Goal: Find specific page/section: Find specific page/section

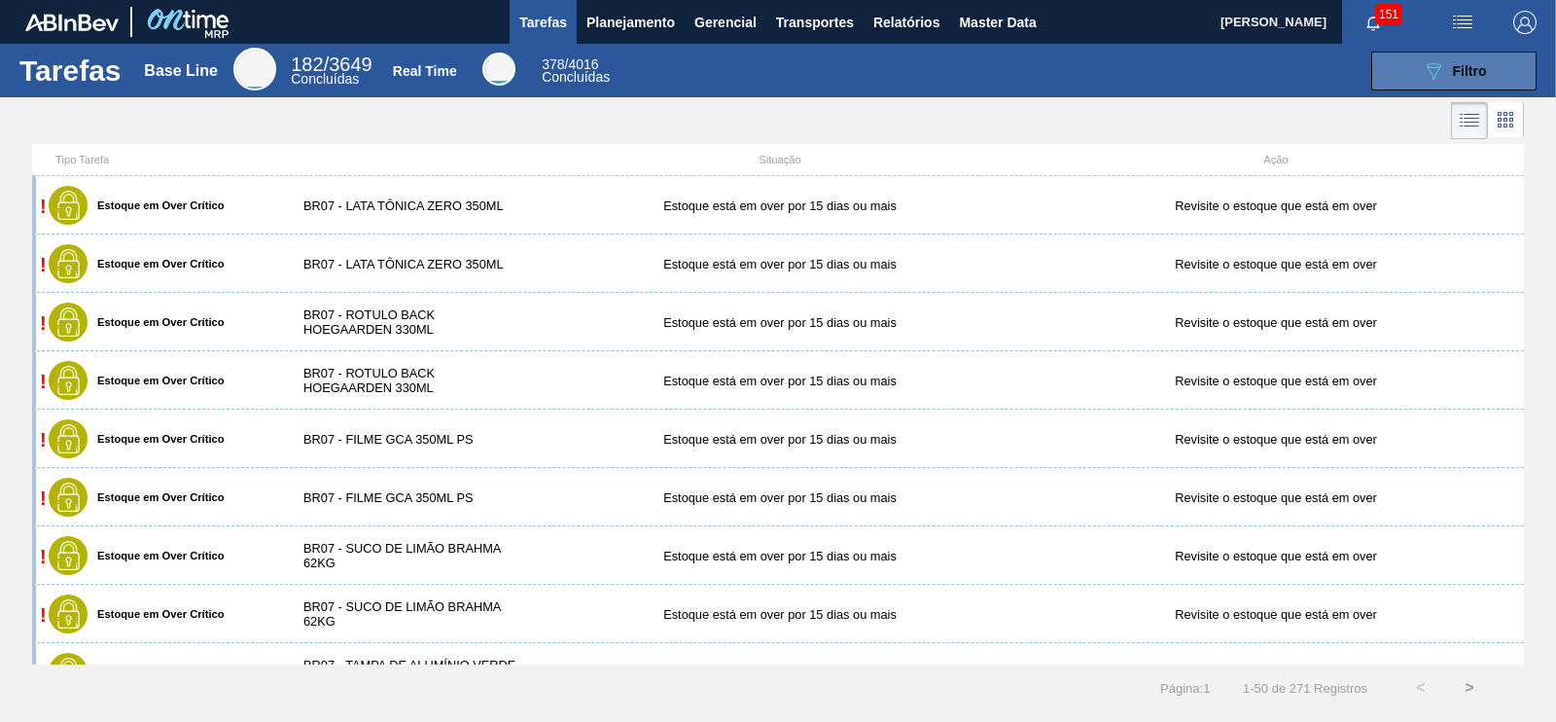
click at [1447, 72] on div "089F7B8B-B2A5-4AFE-B5C0-19BA573D28AC Filtro" at bounding box center [1454, 70] width 65 height 23
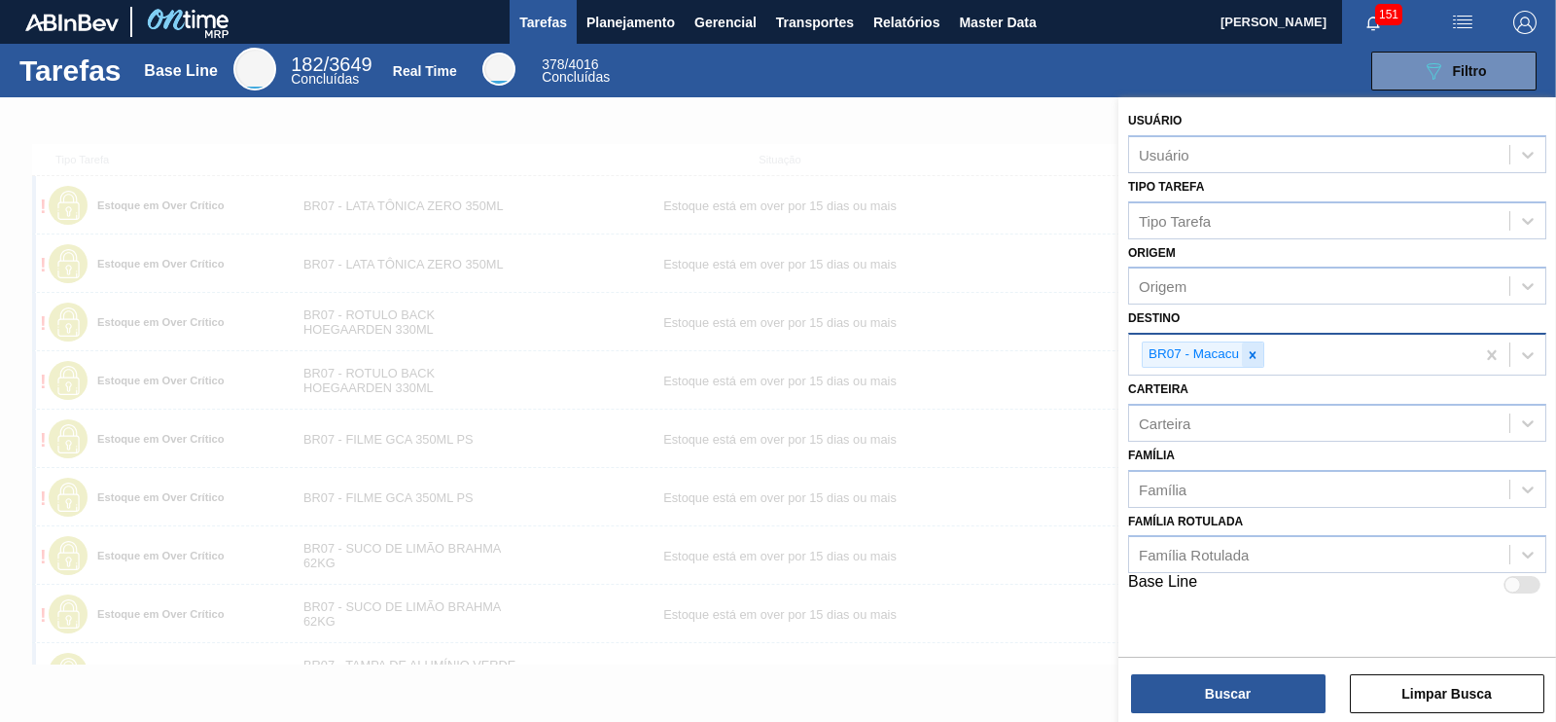
click at [1255, 353] on icon at bounding box center [1253, 355] width 14 height 14
click at [788, 53] on div "089F7B8B-B2A5-4AFE-B5C0-19BA573D28AC Filtro" at bounding box center [1084, 71] width 923 height 39
click at [730, 23] on span "Gerencial" at bounding box center [726, 22] width 62 height 23
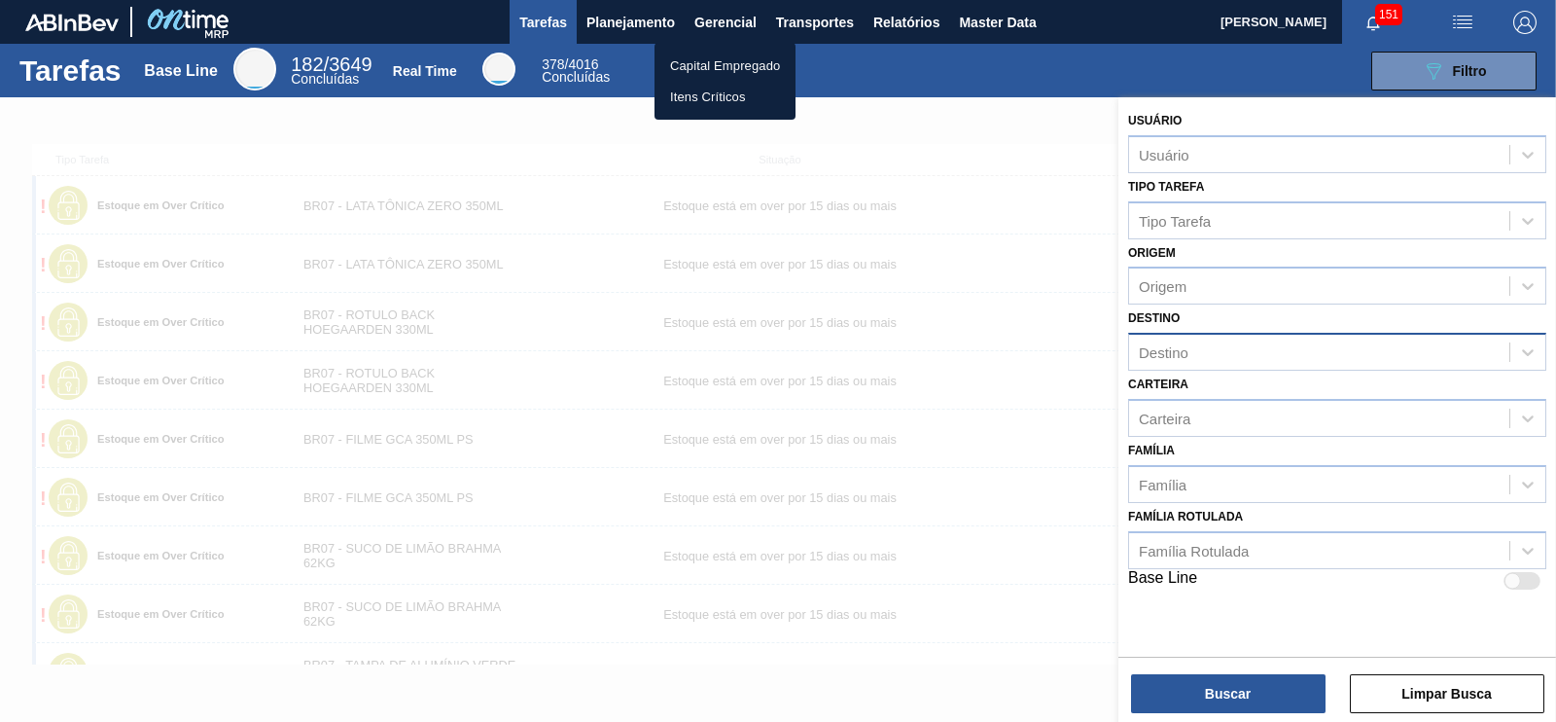
click at [900, 80] on div at bounding box center [778, 361] width 1556 height 722
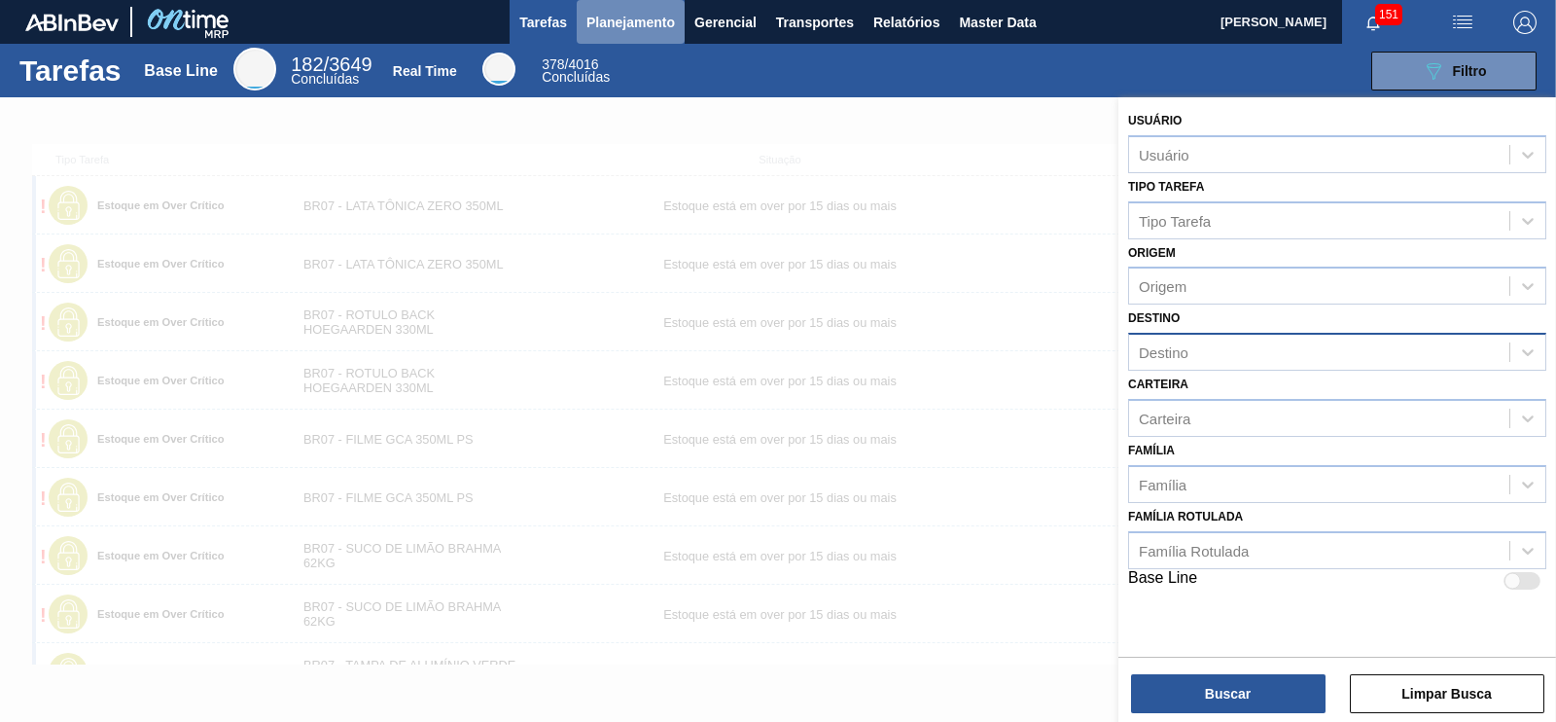
click at [618, 25] on span "Planejamento" at bounding box center [631, 22] width 89 height 23
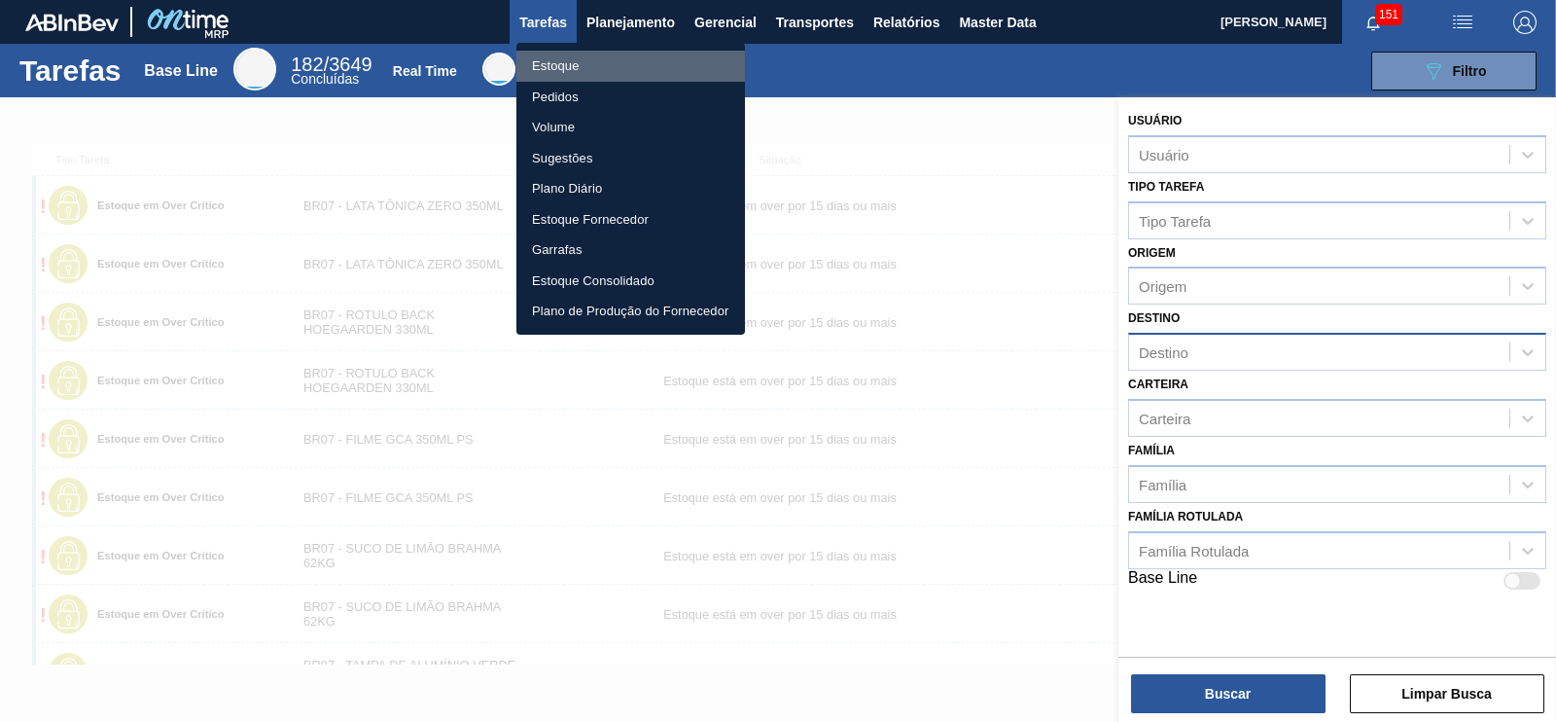
click at [582, 66] on li "Estoque" at bounding box center [630, 66] width 229 height 31
